Goal: Complete application form

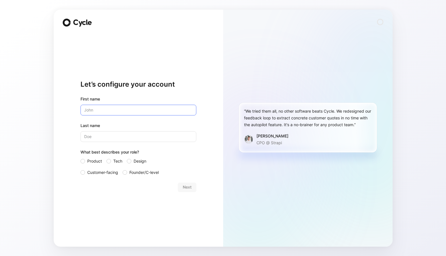
click at [154, 105] on input "text" at bounding box center [139, 110] width 116 height 11
type input "Emily"
click at [133, 134] on input "Last name" at bounding box center [139, 136] width 116 height 11
type input "Jackson"
click at [88, 160] on span "Product" at bounding box center [94, 161] width 15 height 7
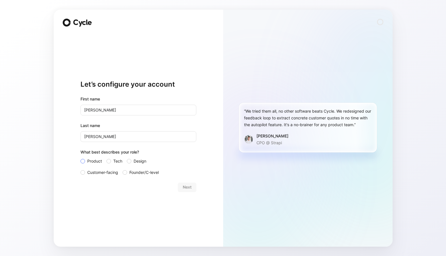
click at [81, 158] on input "Product" at bounding box center [81, 158] width 0 height 0
click at [190, 186] on span "Next" at bounding box center [187, 187] width 9 height 7
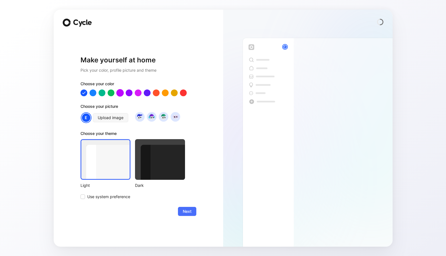
click at [120, 92] on div at bounding box center [119, 92] width 7 height 7
click at [136, 94] on div at bounding box center [137, 92] width 7 height 7
click at [189, 214] on span "Next" at bounding box center [187, 211] width 9 height 7
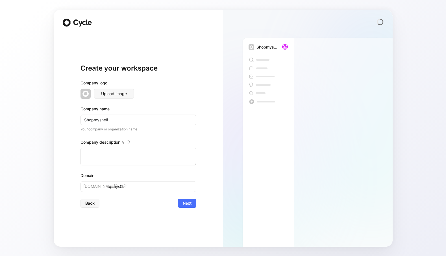
type textarea "ShopMy is a creator marketing platform based in Worcester, Massachusetts, found…"
click at [89, 198] on form "Company logo Upload image Company name Shopmyshelf Your company or organization…" at bounding box center [139, 144] width 116 height 128
click at [90, 206] on span "Back" at bounding box center [89, 203] width 9 height 7
